Goal: Task Accomplishment & Management: Complete application form

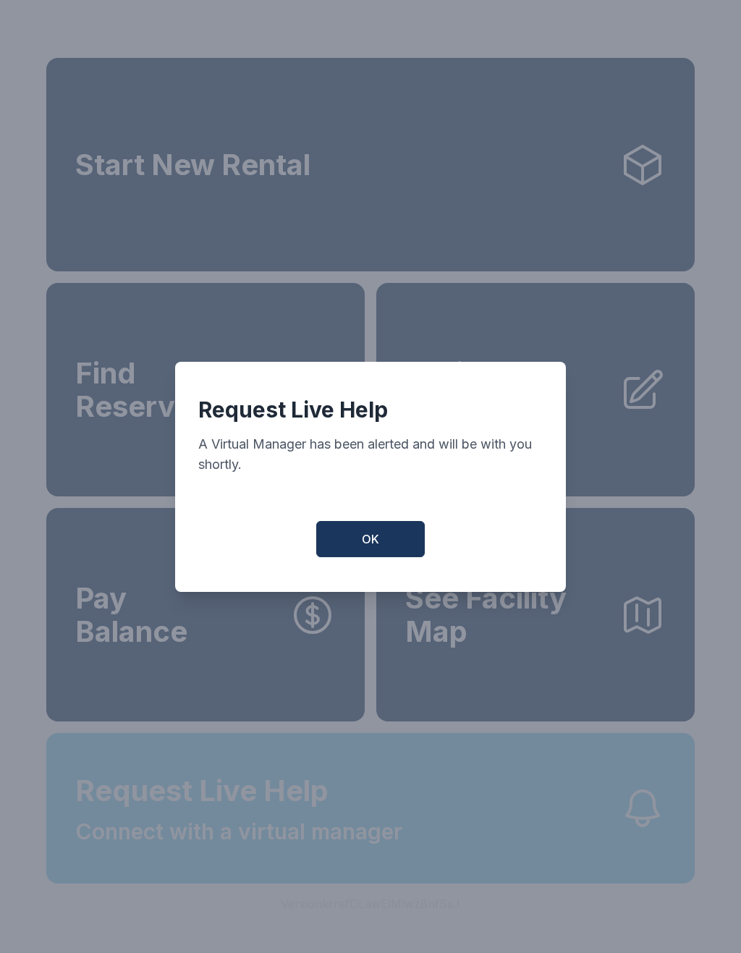
click at [385, 547] on button "OK" at bounding box center [370, 539] width 109 height 36
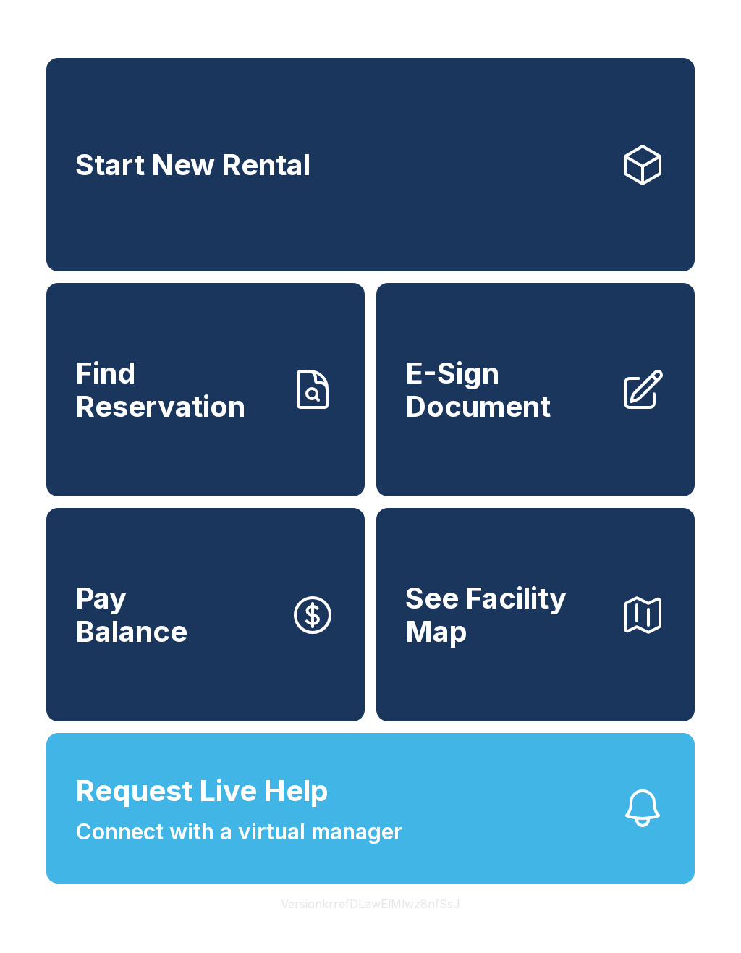
click at [205, 848] on span "Request Live Help Connect with a virtual manager" at bounding box center [238, 808] width 327 height 79
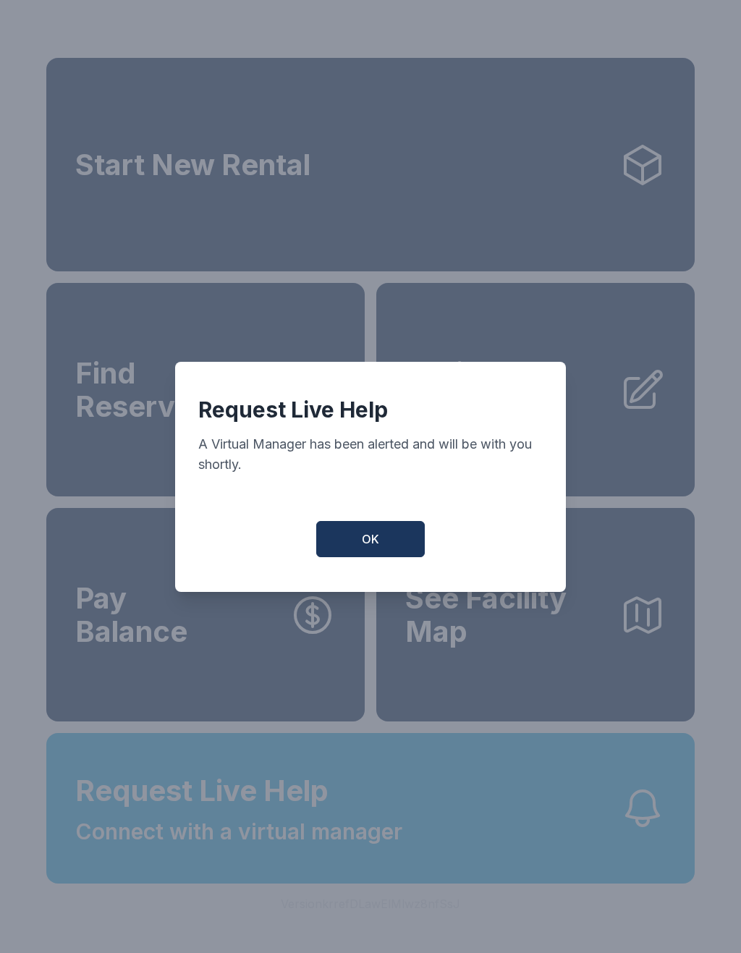
click at [382, 539] on button "OK" at bounding box center [370, 539] width 109 height 36
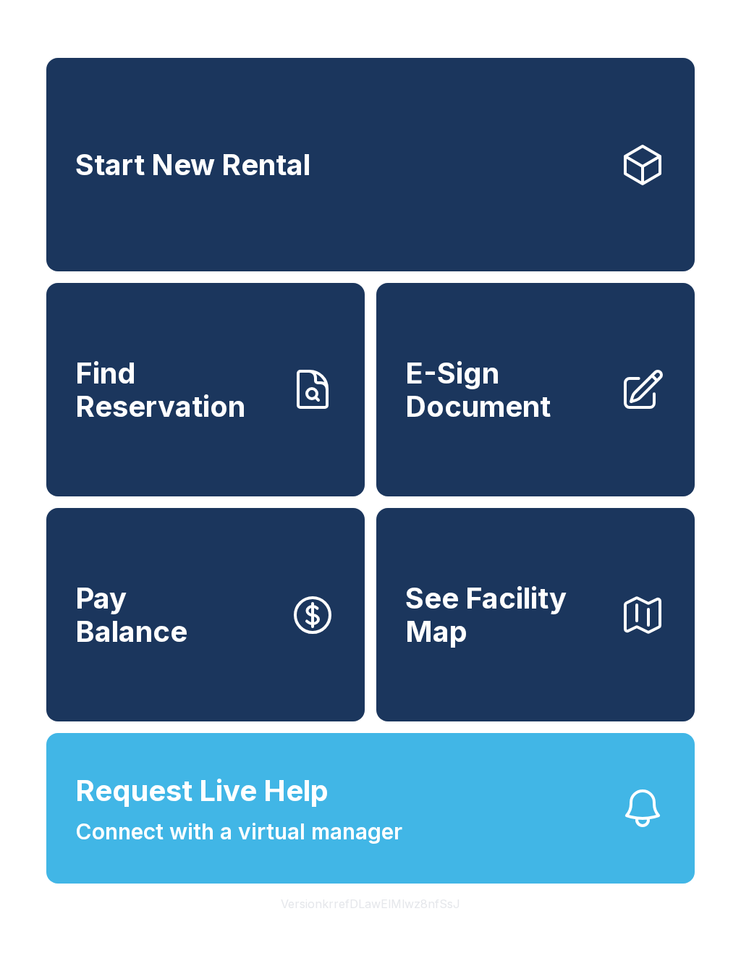
click at [525, 423] on span "E-Sign Document" at bounding box center [506, 390] width 203 height 66
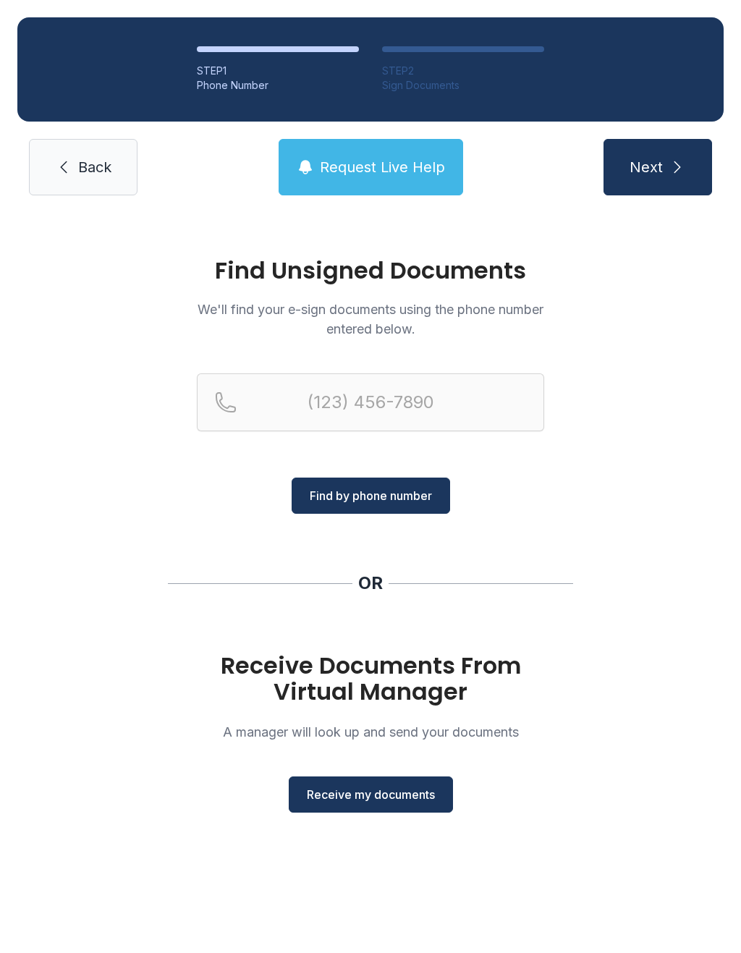
click at [383, 802] on span "Receive my documents" at bounding box center [371, 794] width 128 height 17
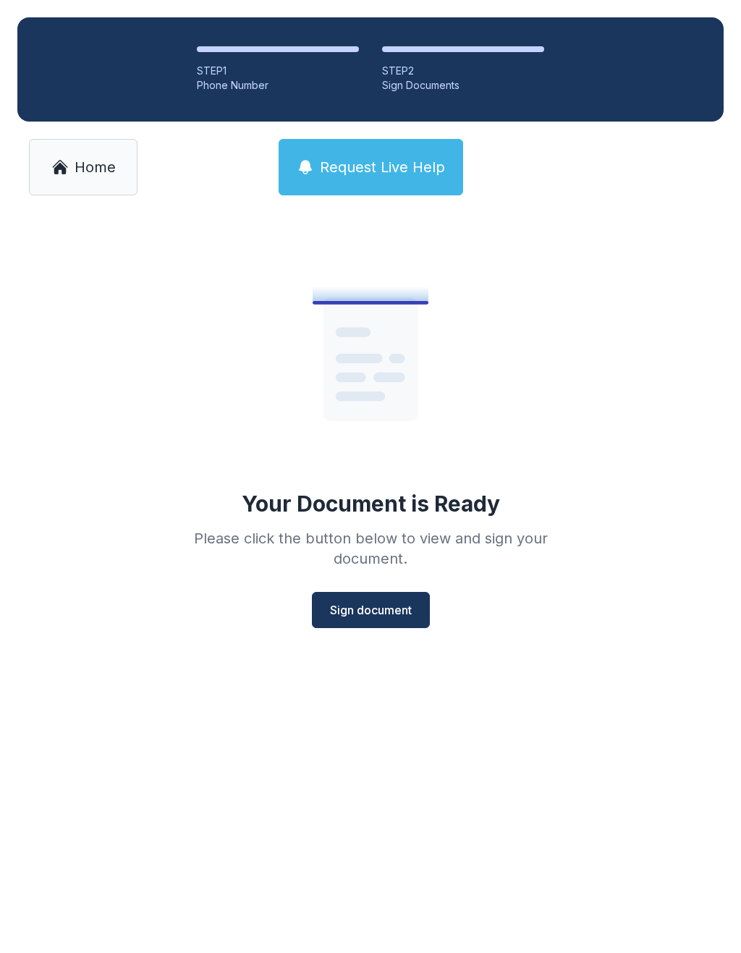
click at [376, 602] on span "Sign document" at bounding box center [371, 609] width 82 height 17
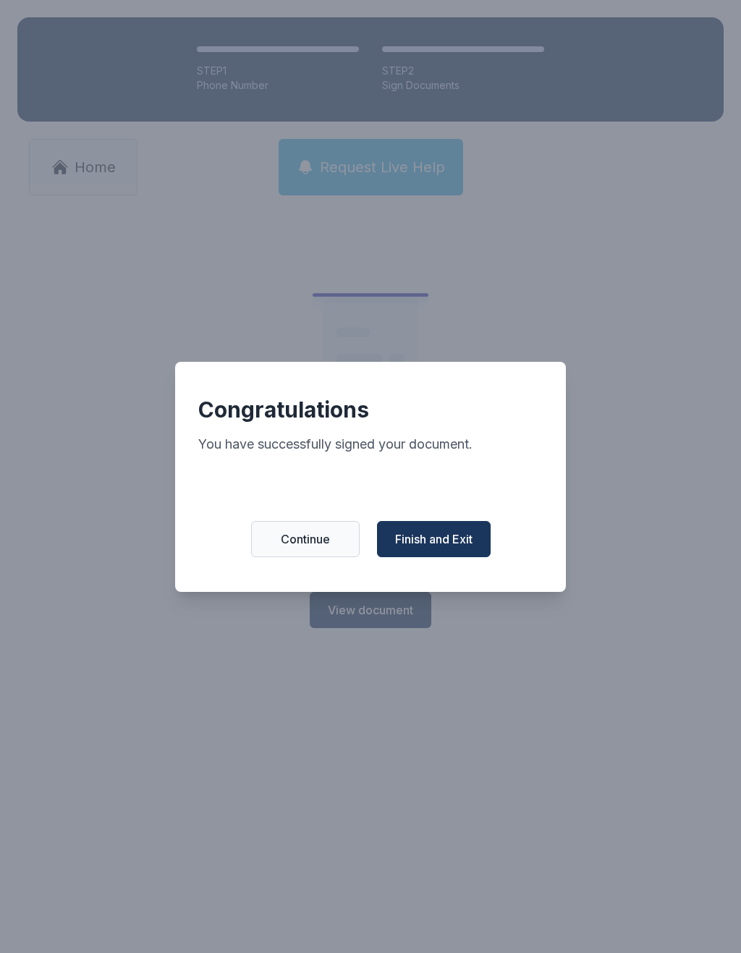
click at [437, 548] on span "Finish and Exit" at bounding box center [433, 538] width 77 height 17
